Goal: Browse casually

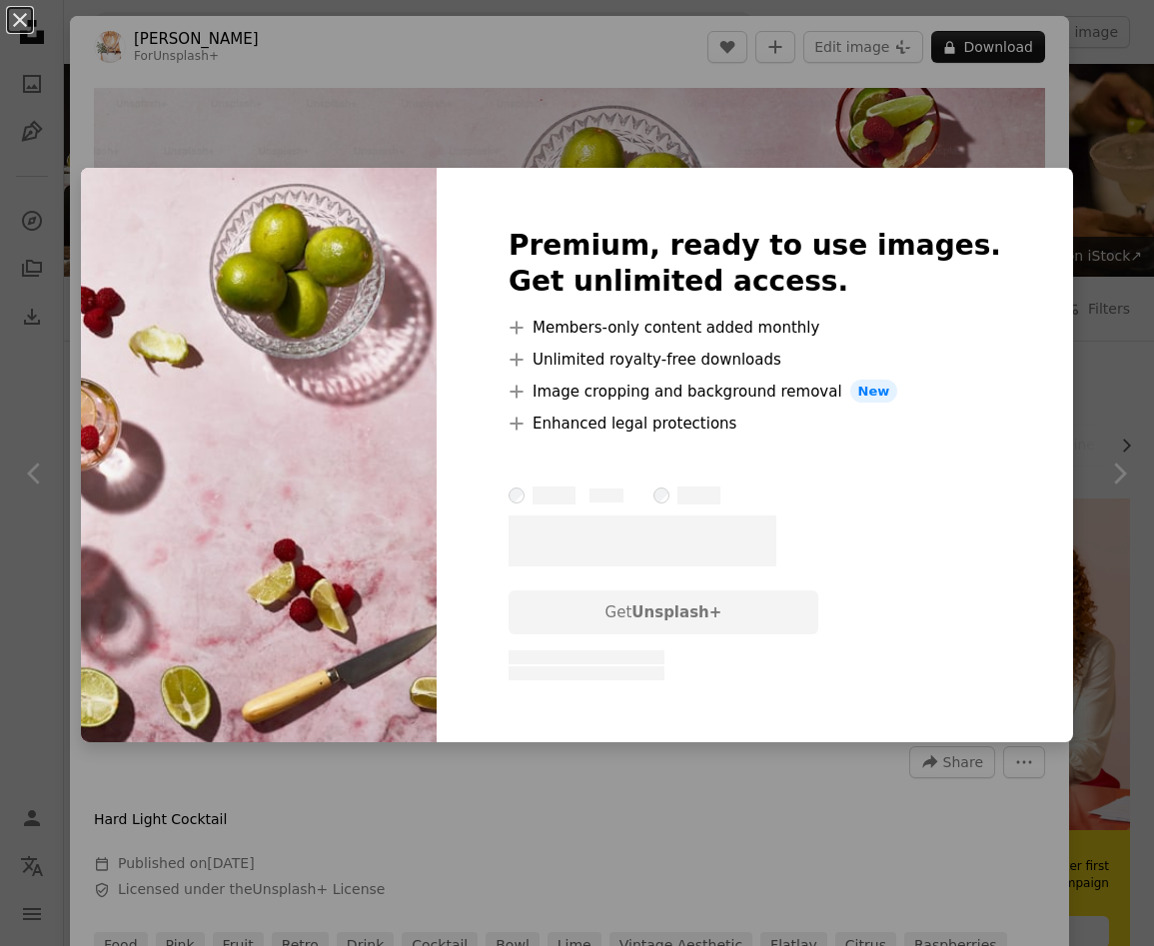
scroll to position [14751, 0]
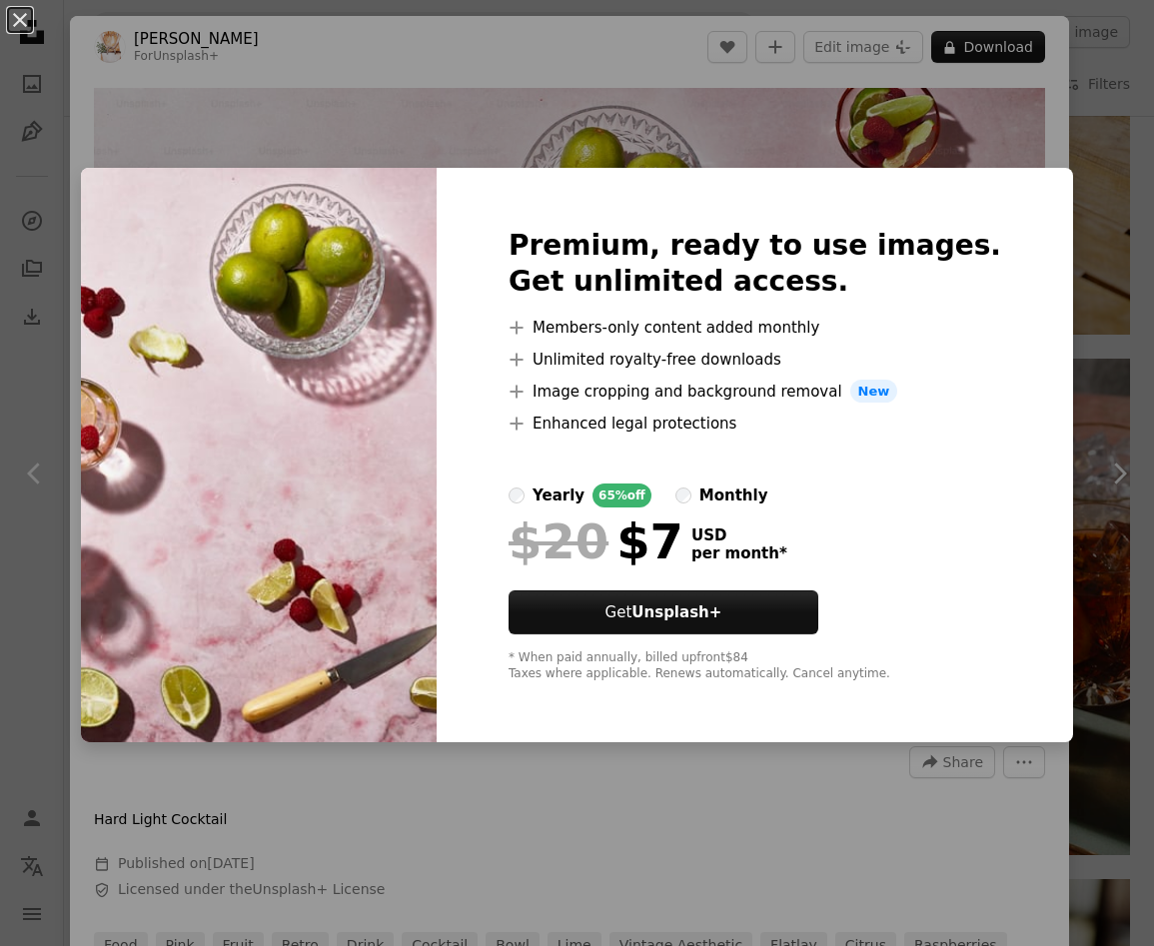
click at [627, 103] on div "An X shape Premium, ready to use images. Get unlimited access. A plus sign Memb…" at bounding box center [577, 473] width 1154 height 946
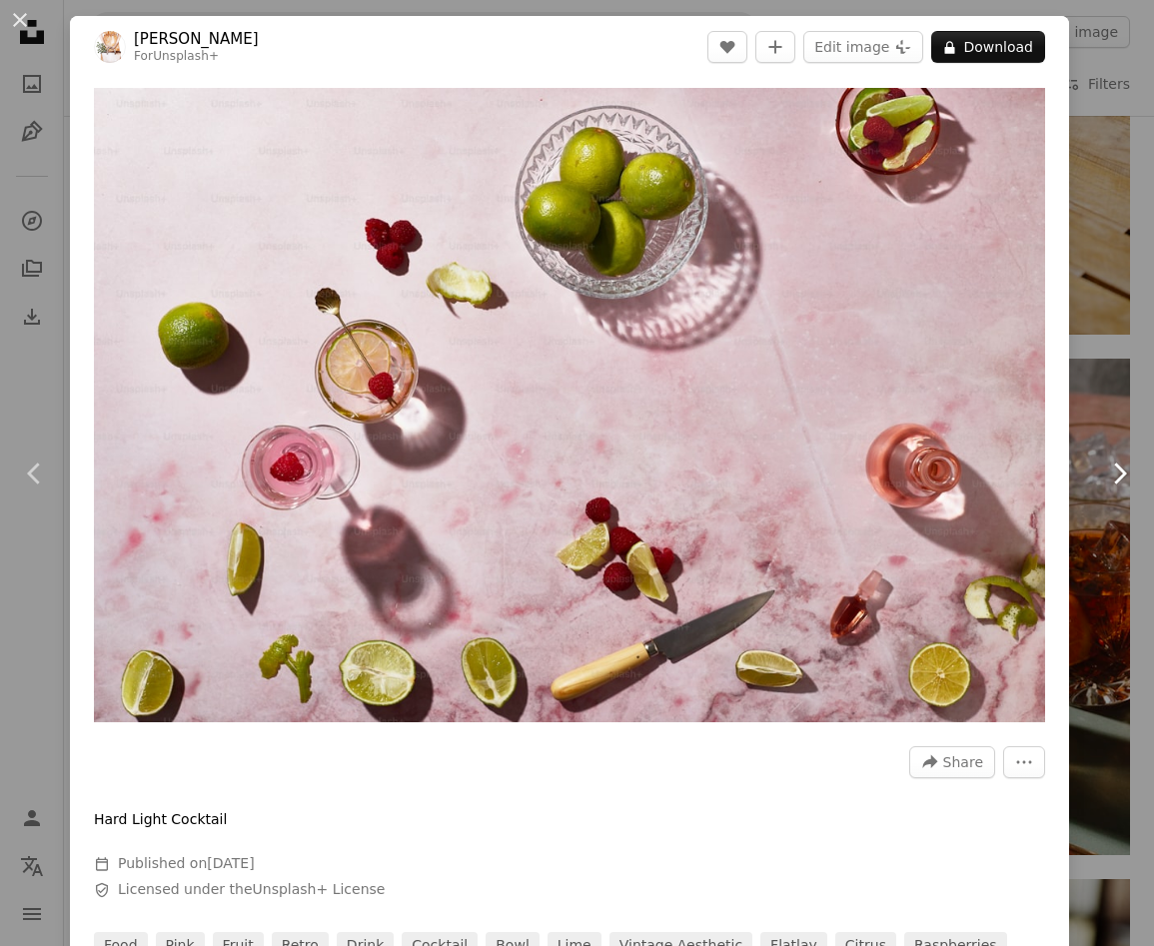
click at [1125, 481] on icon "Chevron right" at bounding box center [1119, 474] width 32 height 32
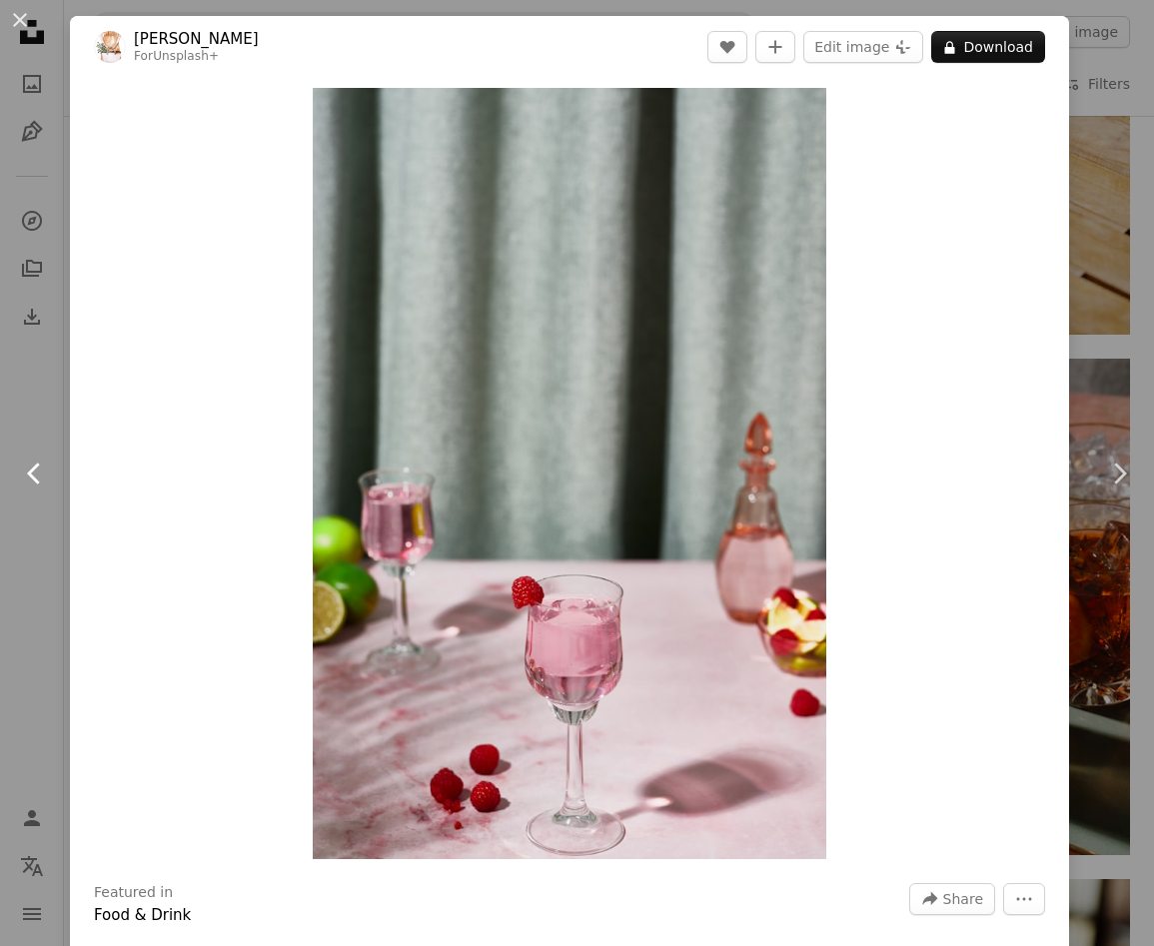
click at [36, 474] on icon "Chevron left" at bounding box center [35, 474] width 32 height 32
